Goal: Find specific page/section: Find specific page/section

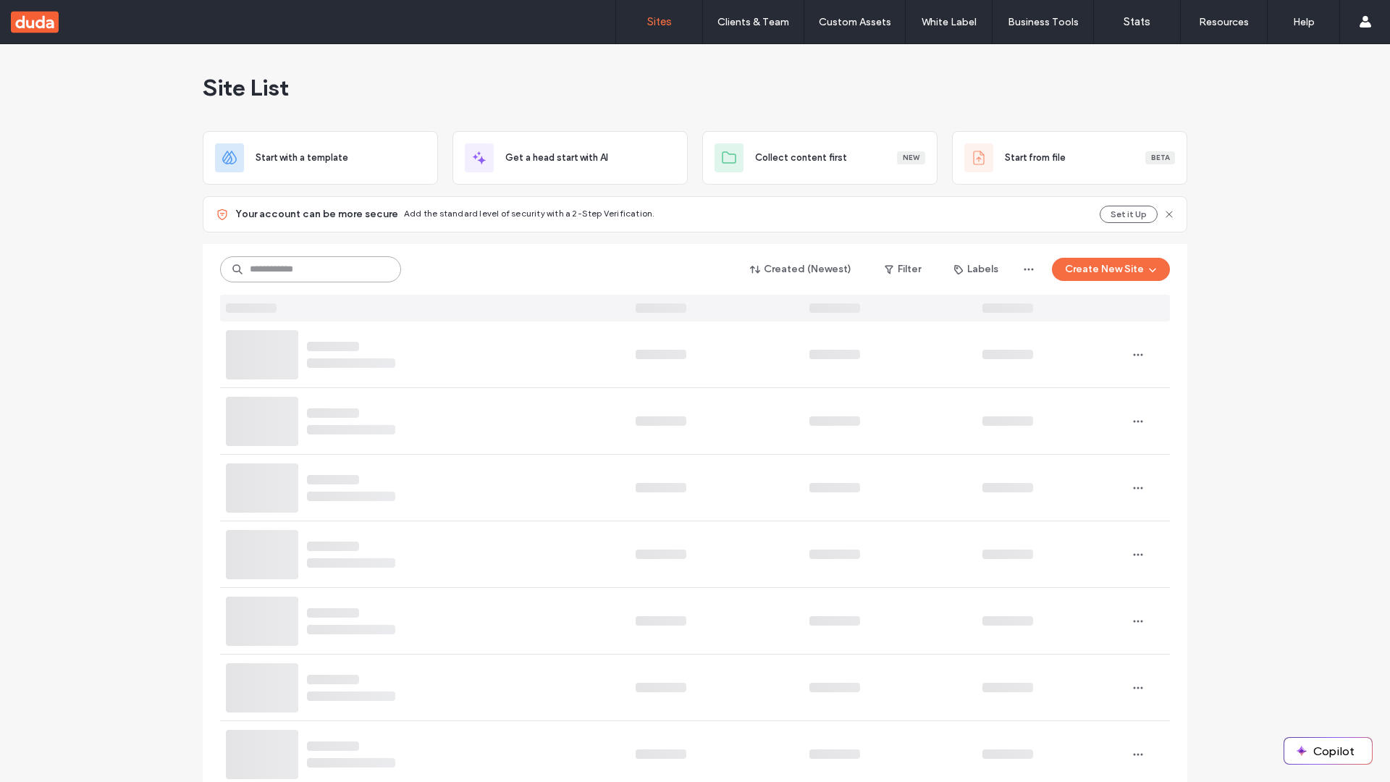
click at [306, 269] on input at bounding box center [310, 269] width 181 height 26
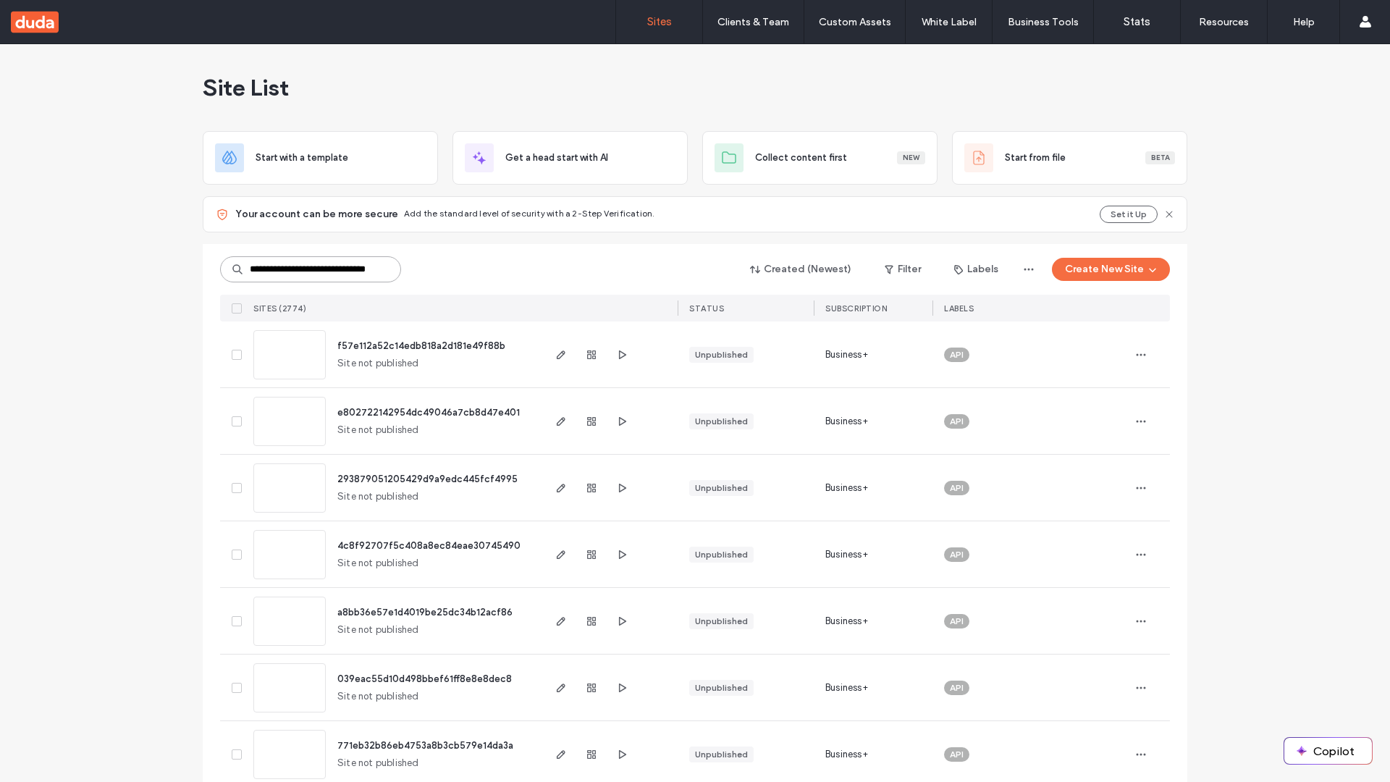
type input "**********"
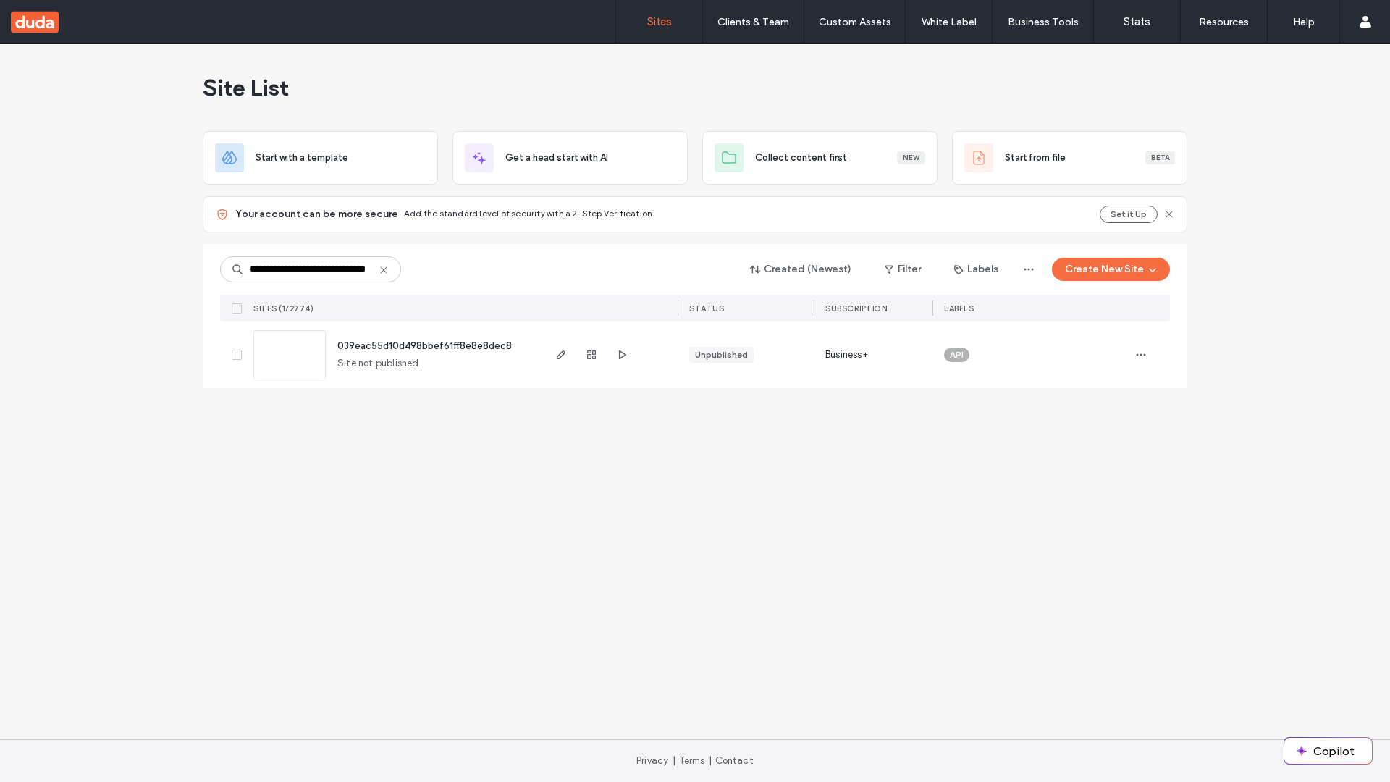
click at [425, 345] on span "039eac55d10d498bbef61ff8e8e8dec8" at bounding box center [424, 345] width 174 height 11
